Goal: Register for event/course

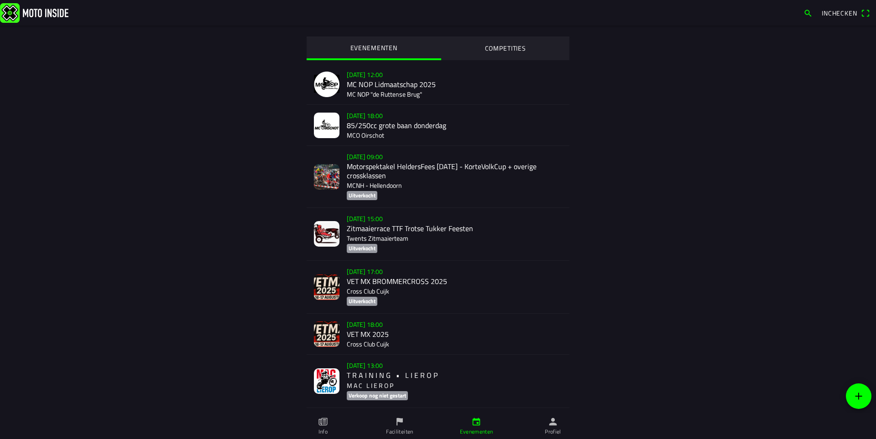
click at [360, 382] on div "[DATE] 13:00 T R A I N I N G • L I E R O P M A C L I E R O P Verkoop nog niet g…" at bounding box center [454, 381] width 215 height 52
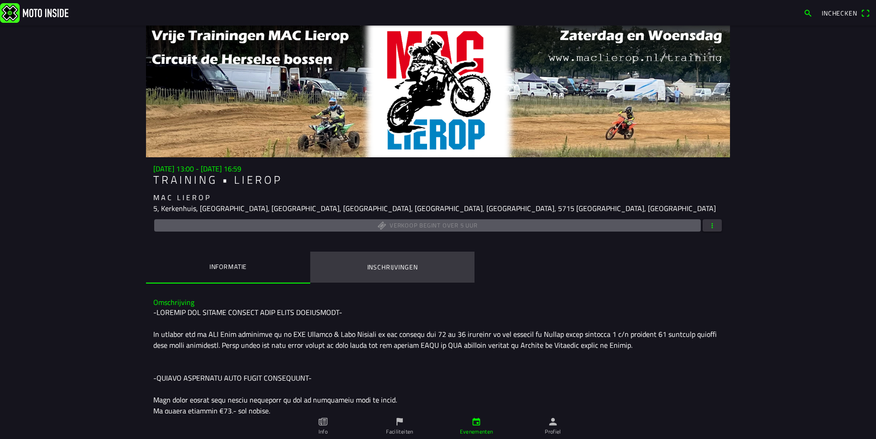
click at [389, 264] on ion-label "Inschrijvingen" at bounding box center [392, 267] width 51 height 10
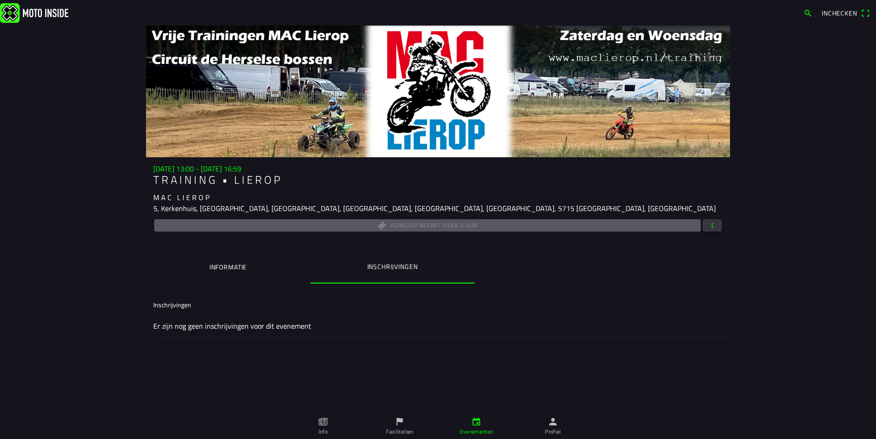
click at [238, 263] on ion-label "Informatie" at bounding box center [227, 267] width 37 height 10
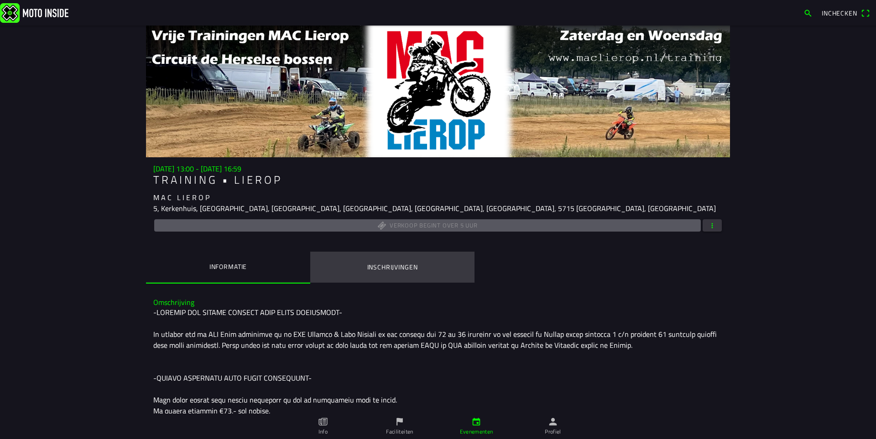
click at [355, 261] on button "Inschrijvingen" at bounding box center [392, 267] width 164 height 31
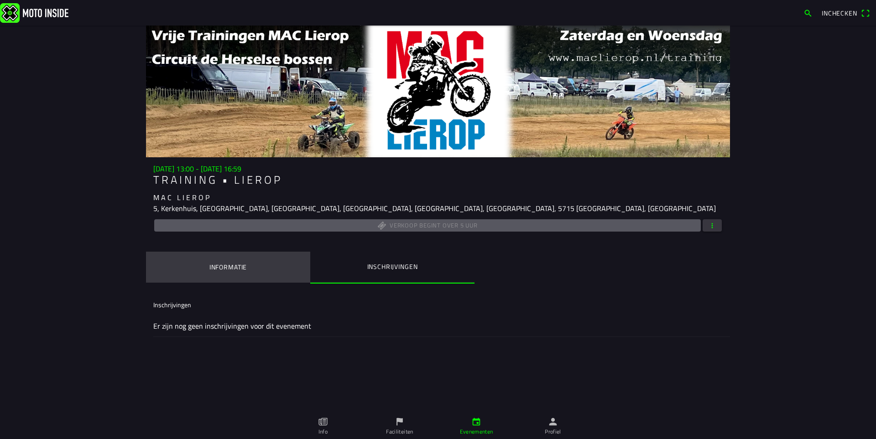
click at [236, 268] on ion-label "Informatie" at bounding box center [227, 267] width 37 height 10
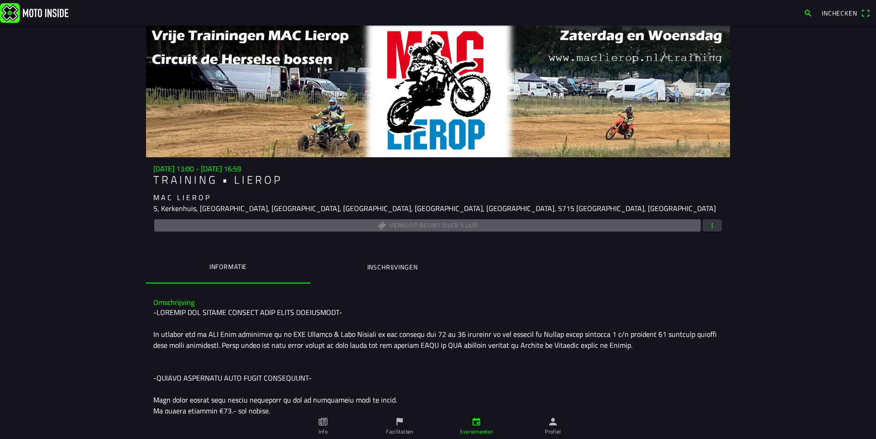
click at [405, 264] on ion-label "Inschrijvingen" at bounding box center [392, 267] width 51 height 10
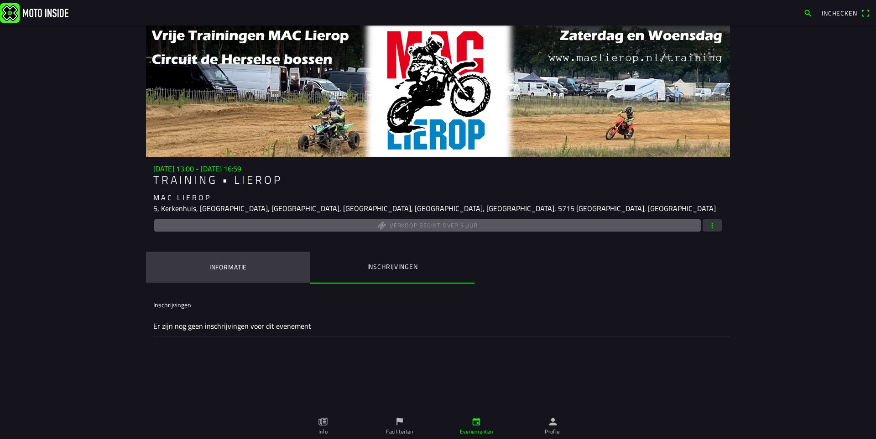
click at [236, 272] on button "Informatie" at bounding box center [228, 267] width 164 height 31
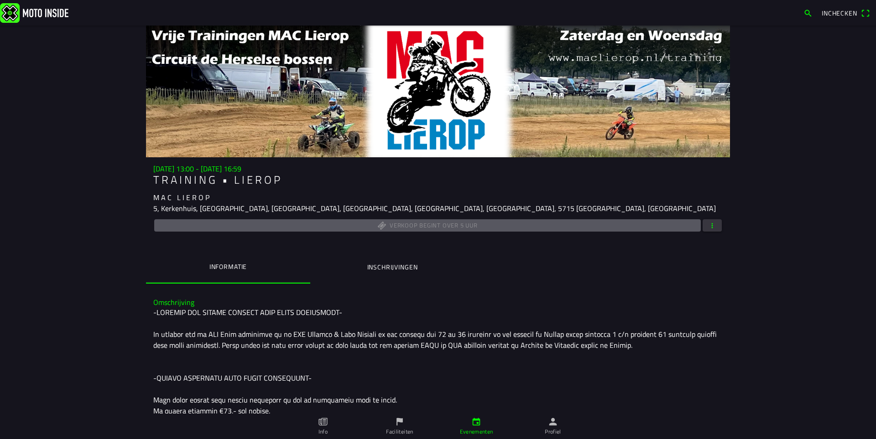
click at [380, 270] on ion-label "Inschrijvingen" at bounding box center [392, 267] width 51 height 10
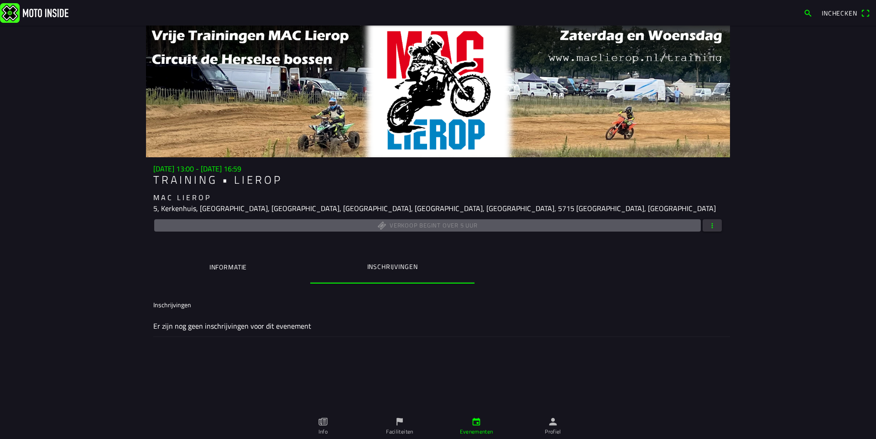
click at [244, 259] on button "Informatie" at bounding box center [228, 267] width 164 height 31
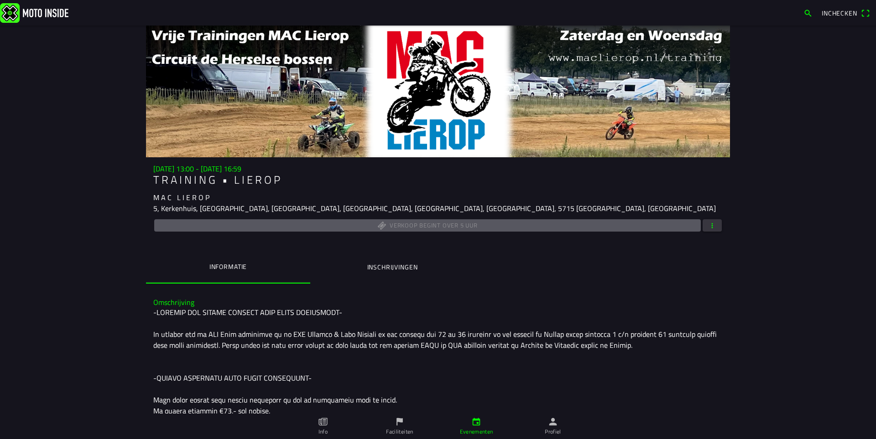
click at [386, 269] on ion-label "Inschrijvingen" at bounding box center [392, 267] width 51 height 10
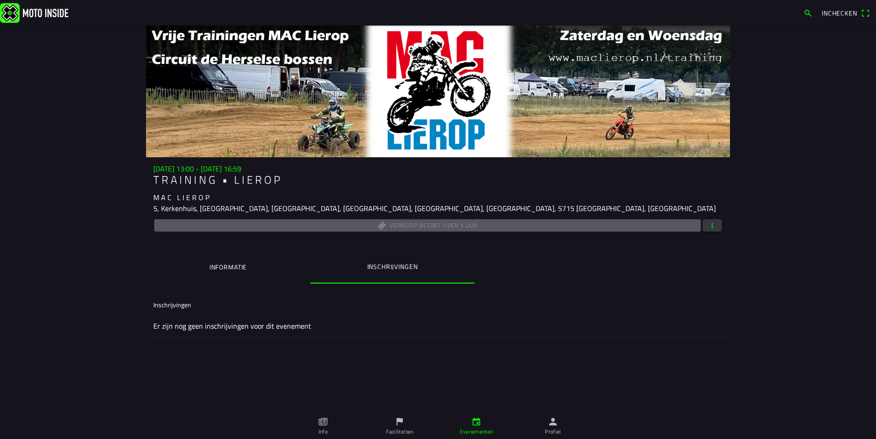
click at [272, 260] on button "Informatie" at bounding box center [228, 267] width 164 height 31
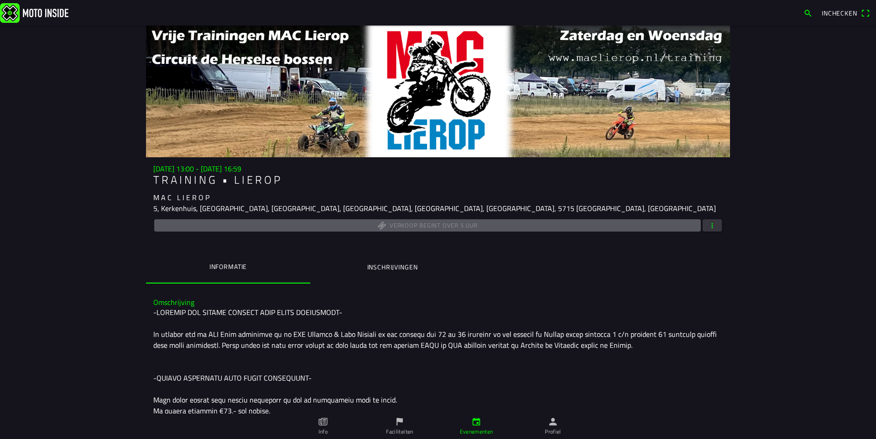
click at [375, 263] on ion-label "Inschrijvingen" at bounding box center [392, 267] width 51 height 10
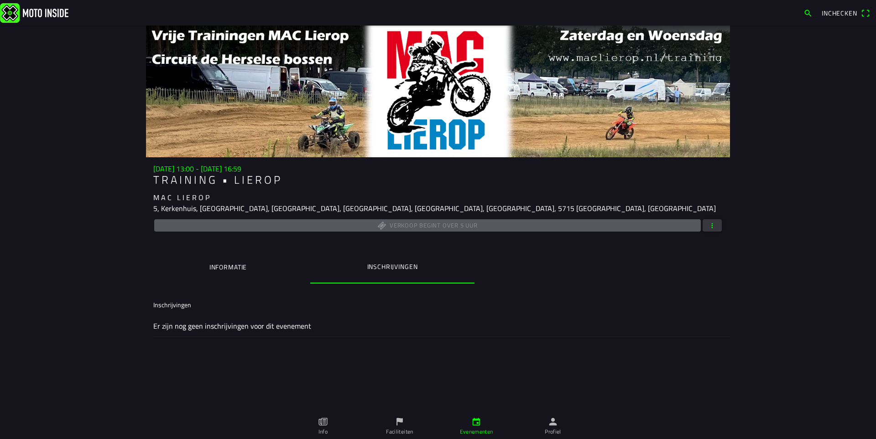
click at [243, 264] on ion-label "Informatie" at bounding box center [227, 267] width 37 height 10
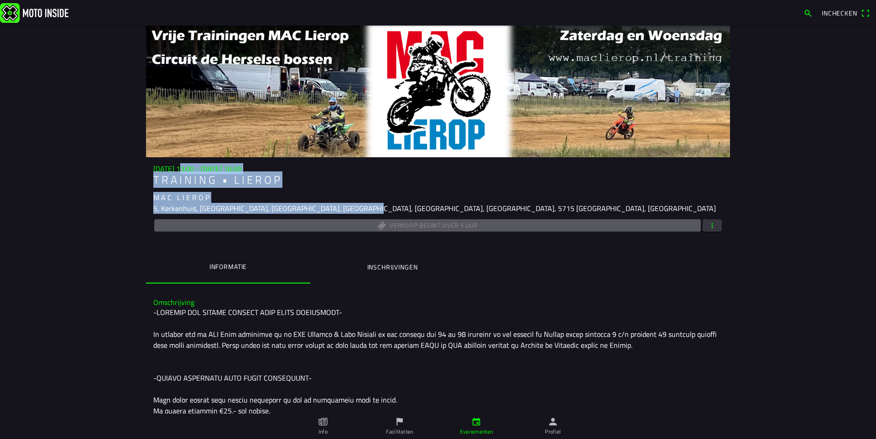
drag, startPoint x: 177, startPoint y: 171, endPoint x: 375, endPoint y: 228, distance: 206.5
click at [353, 218] on div "za 16 aug. - 13:00 - za 16 aug. - 16:59 T R A I N I N G • L I E R O P M A C L I…" at bounding box center [438, 199] width 584 height 69
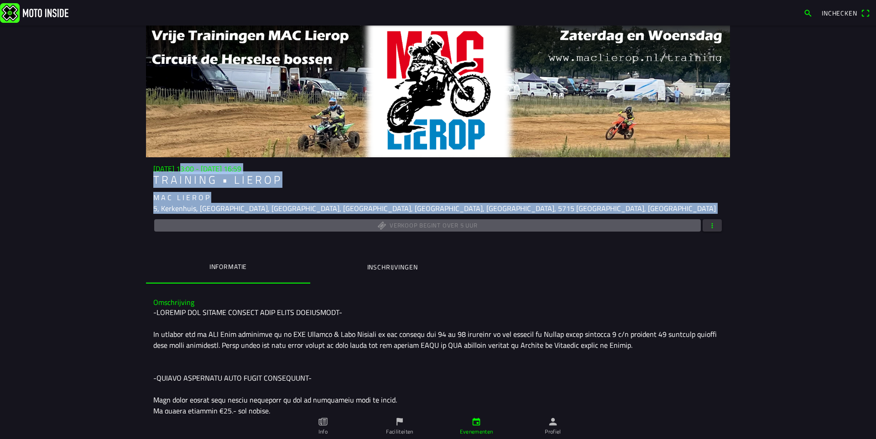
click at [374, 189] on div "za 16 aug. - 13:00 - za 16 aug. - 16:59 T R A I N I N G • L I E R O P M A C L I…" at bounding box center [438, 199] width 584 height 69
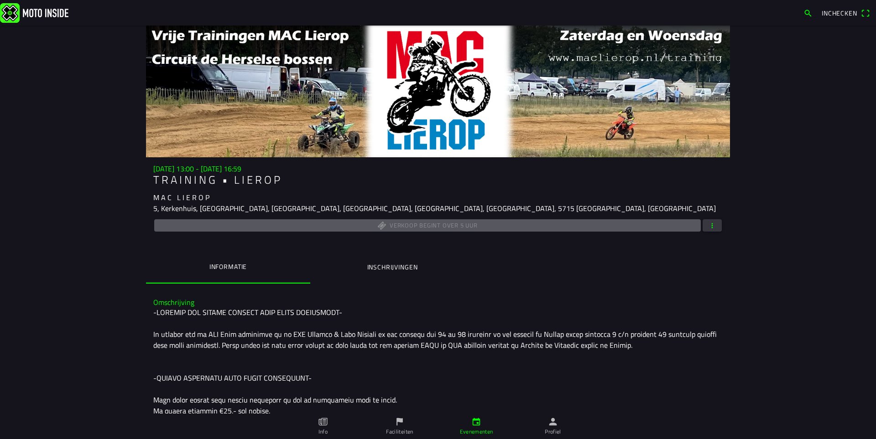
click at [461, 182] on h1 "T R A I N I N G • L I E R O P" at bounding box center [437, 179] width 569 height 13
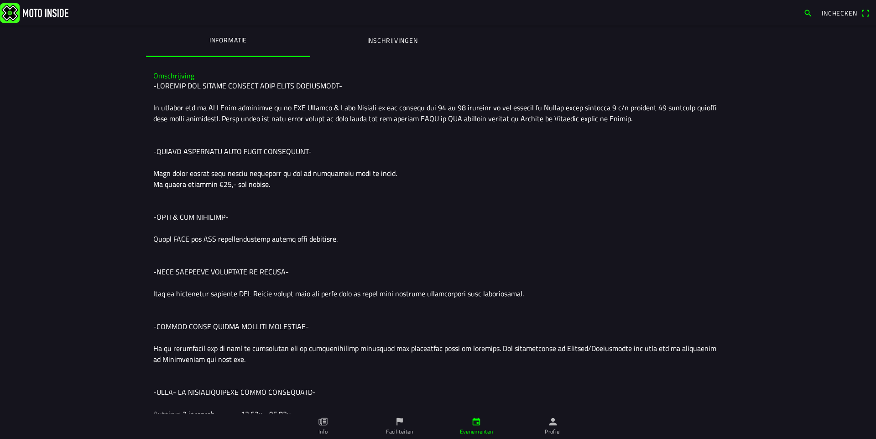
scroll to position [228, 0]
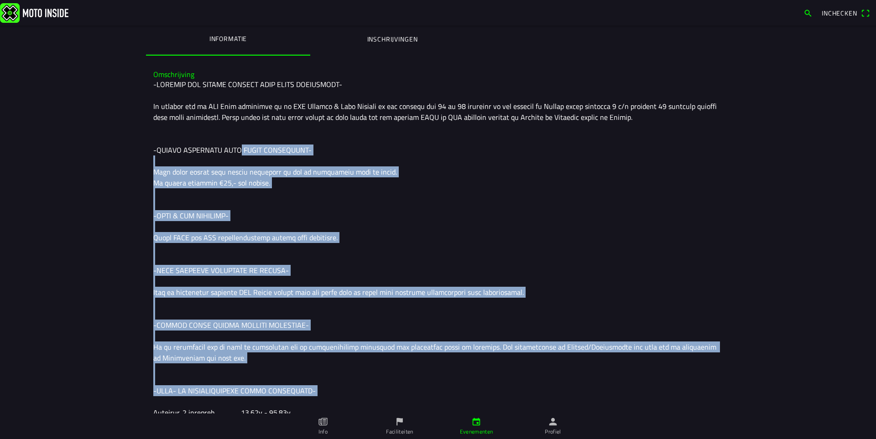
drag, startPoint x: 243, startPoint y: 197, endPoint x: 321, endPoint y: 341, distance: 164.1
click at [306, 387] on div at bounding box center [437, 276] width 569 height 394
click at [322, 330] on div at bounding box center [437, 276] width 569 height 394
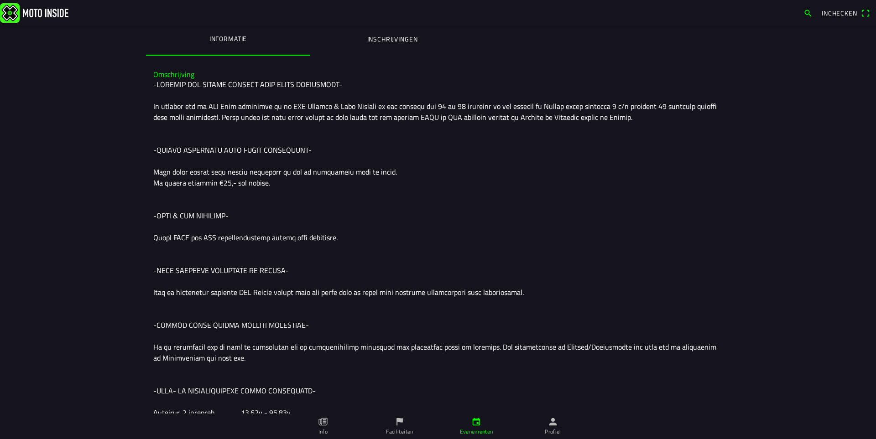
click at [377, 258] on div at bounding box center [437, 276] width 569 height 394
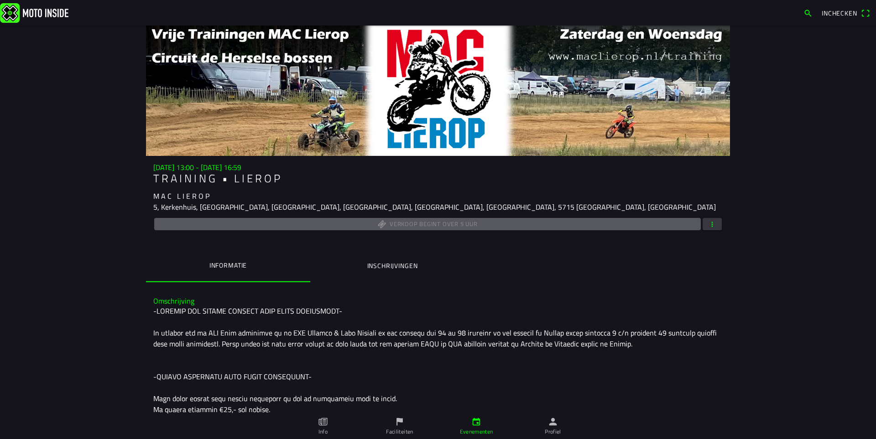
scroll to position [0, 0]
